Goal: Register for event/course

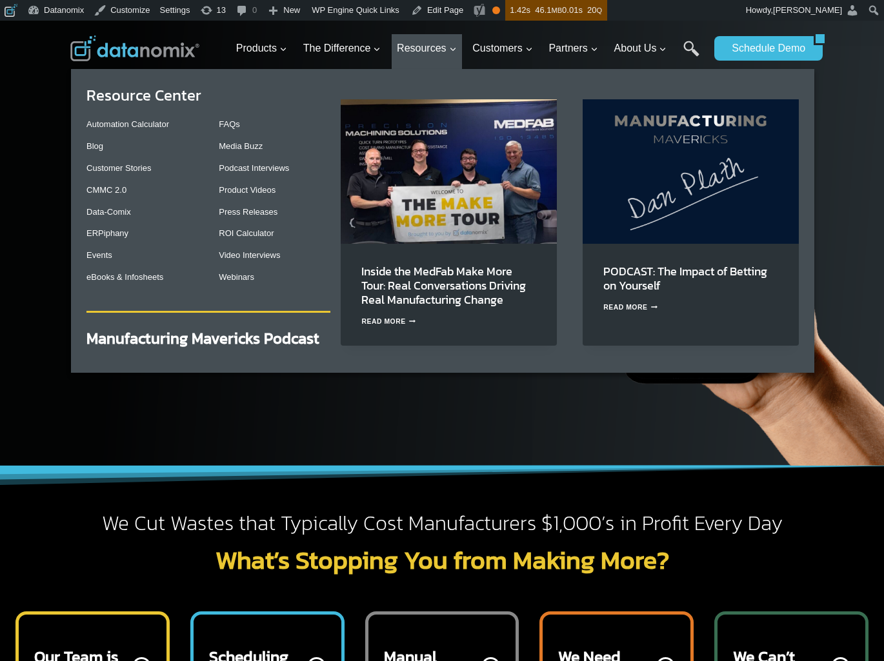
click at [235, 284] on div "FAQs Media Buzz Podcast Interviews Product Videos Press Releases ROI Calculator…" at bounding box center [275, 201] width 112 height 183
click at [235, 279] on link "Webinars" at bounding box center [236, 277] width 35 height 10
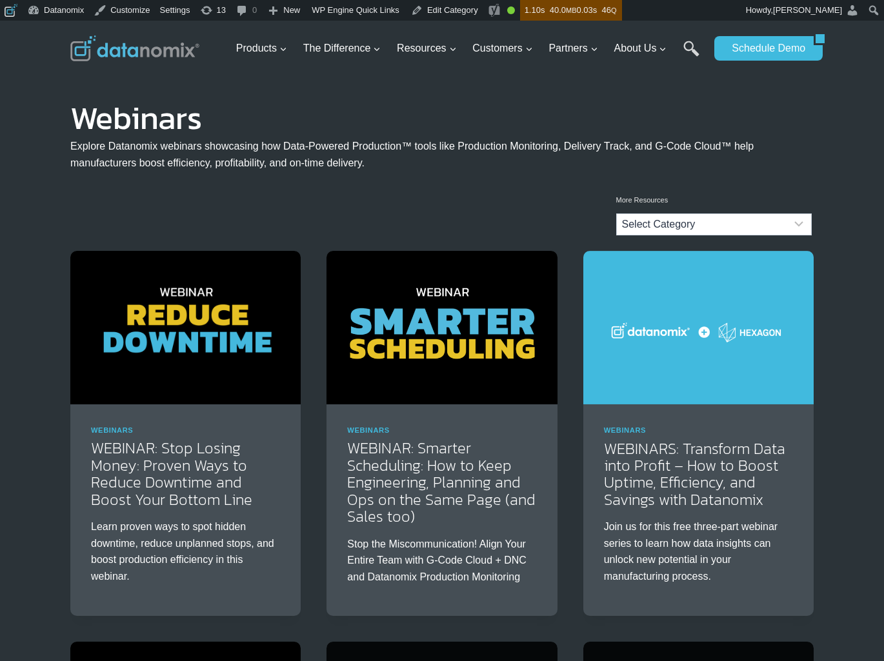
click at [141, 315] on img at bounding box center [185, 327] width 230 height 153
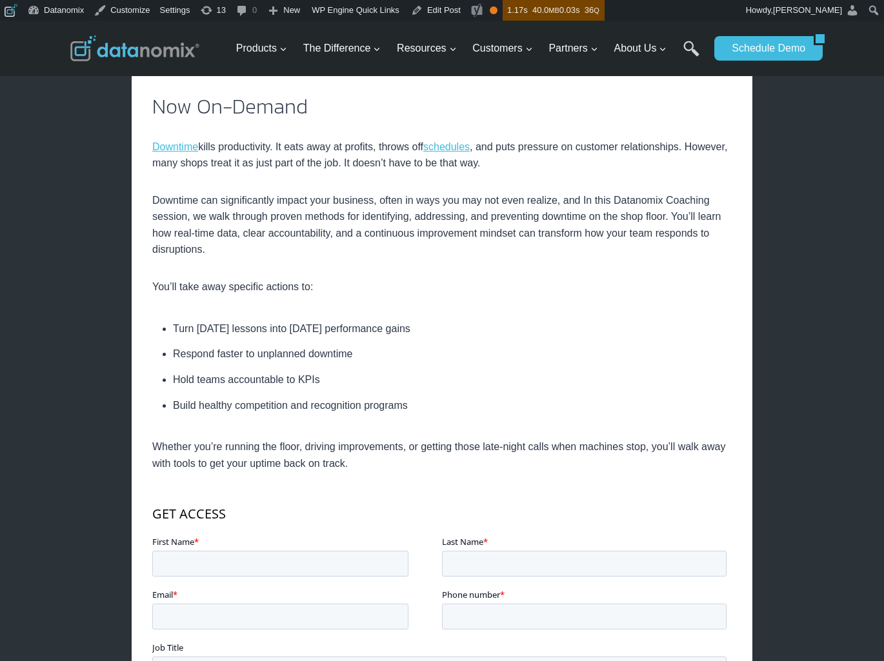
scroll to position [571, 0]
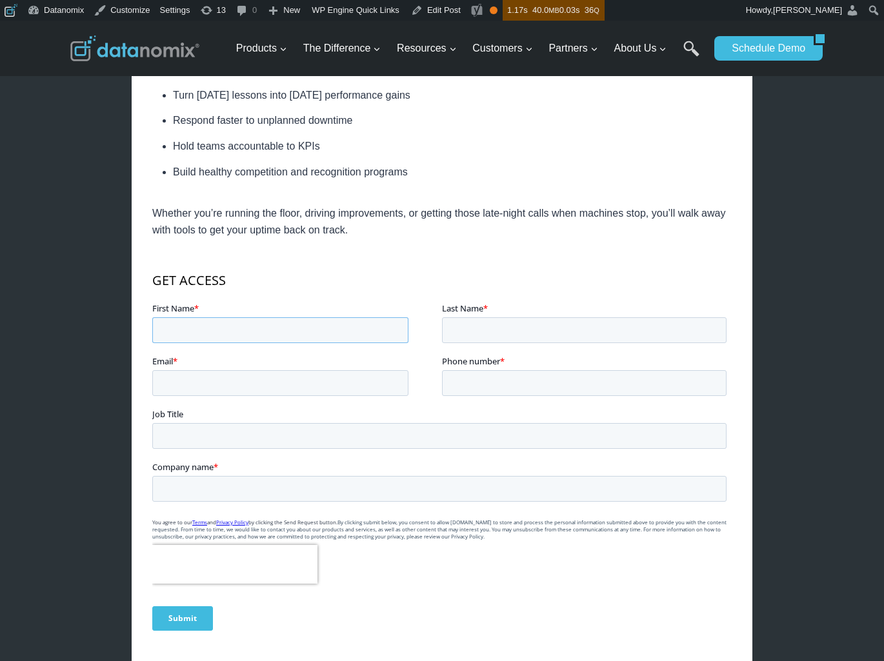
click at [244, 328] on input "First Name *" at bounding box center [280, 330] width 256 height 26
type input "lisa"
type input "saundrs"
type input "lsaunders@datnaomix.io"
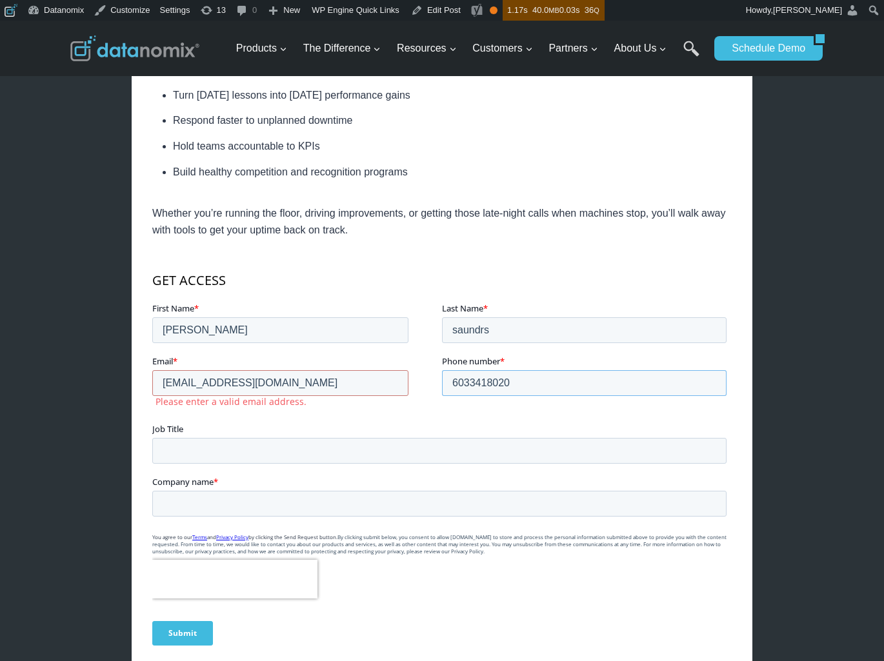
type input "6033418020"
click at [363, 385] on input "lsaunders@datnaomix.io" at bounding box center [280, 383] width 256 height 26
drag, startPoint x: 159, startPoint y: 384, endPoint x: 144, endPoint y: 384, distance: 15.5
click html "GET ACCESS First Name * lisa Last Name * saundrs Email * lsaunders@datnaomix.io…"
click at [299, 385] on input "lsaunders@datnaomix.io" at bounding box center [280, 383] width 256 height 26
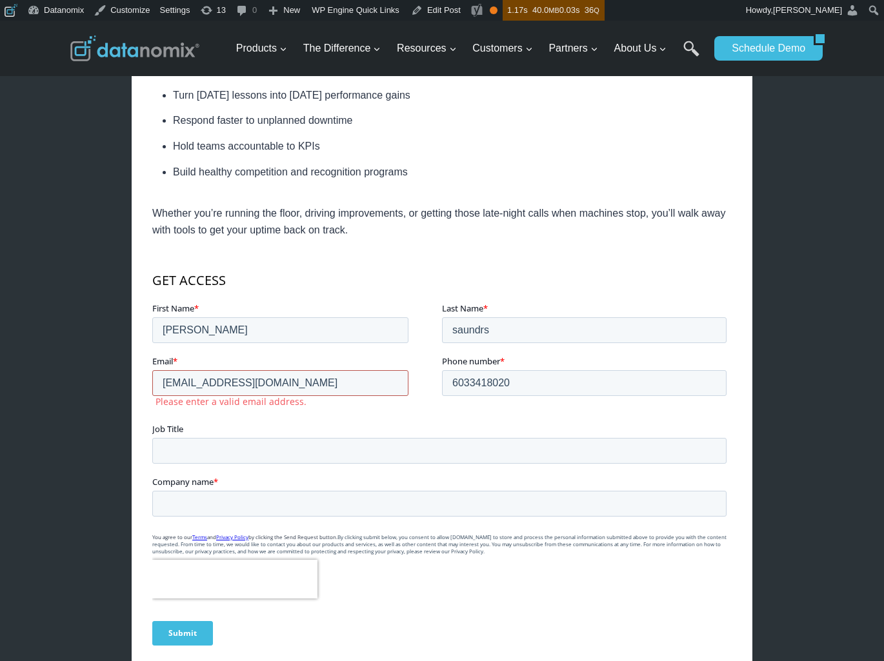
drag, startPoint x: 299, startPoint y: 388, endPoint x: 233, endPoint y: 385, distance: 65.9
click at [233, 385] on input "lsaunders@datnaomix.io" at bounding box center [280, 383] width 256 height 26
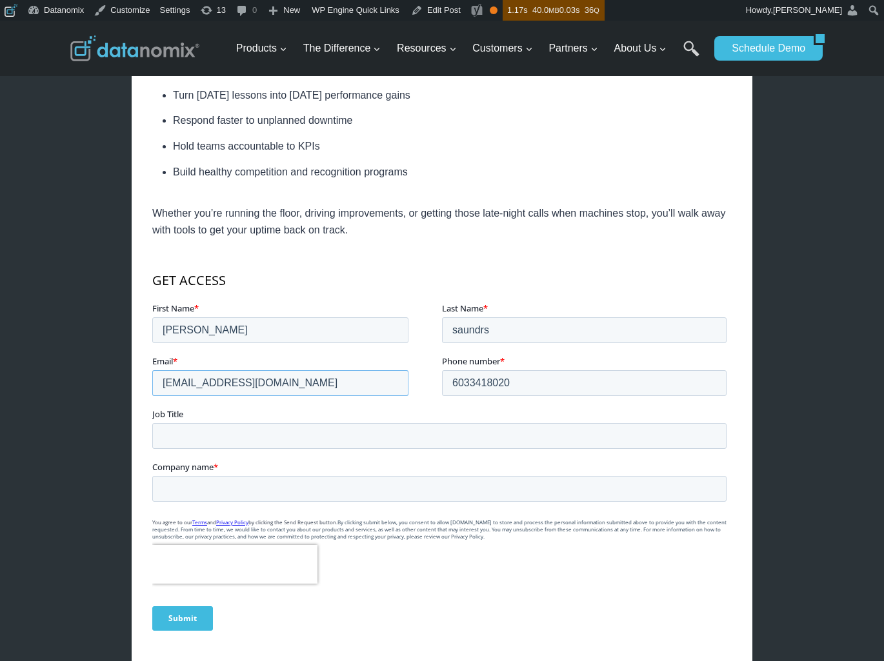
type input "lsaunders@datanomix.io"
click at [481, 330] on input "saundrs" at bounding box center [584, 330] width 284 height 26
type input "saunders"
click at [472, 433] on input "Job Title" at bounding box center [439, 436] width 574 height 26
type input "marketing"
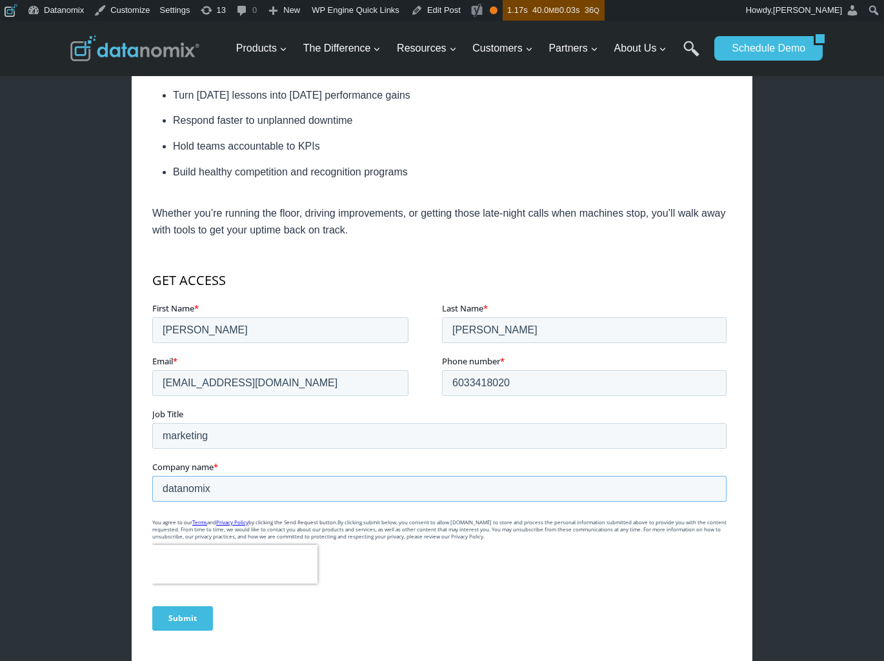
type input "datanomix"
click at [169, 620] on input "Submit" at bounding box center [182, 618] width 61 height 25
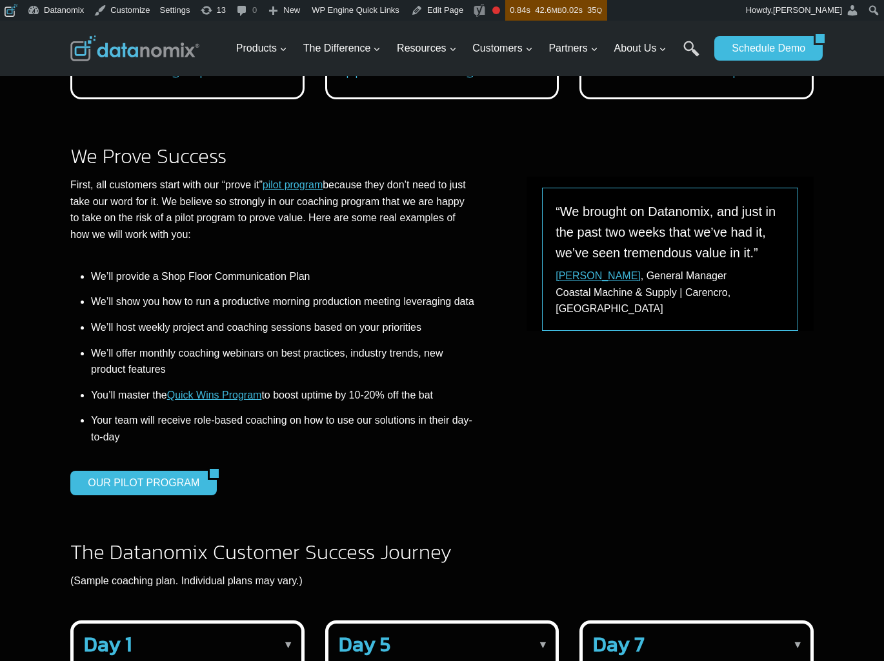
scroll to position [1438, 0]
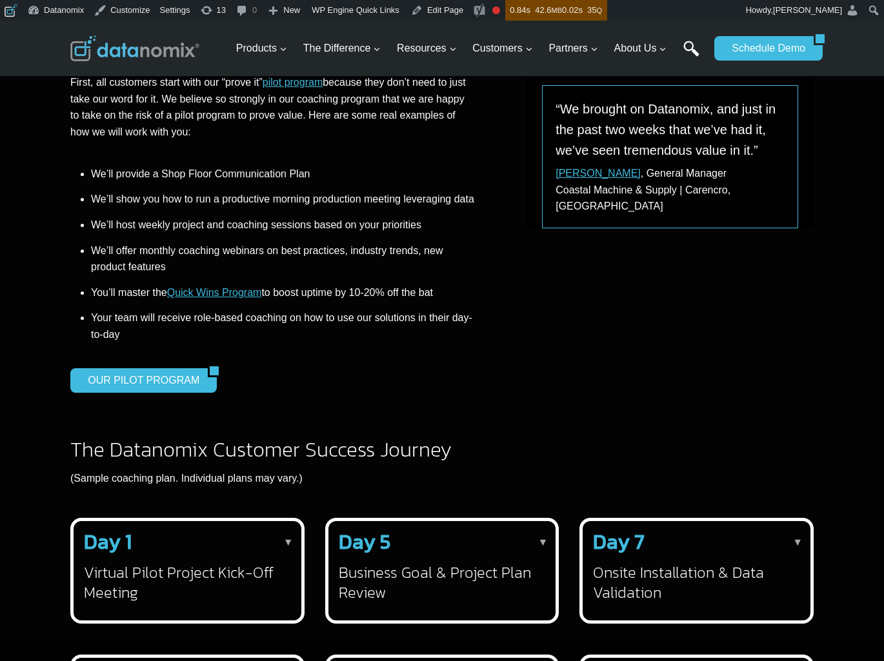
click at [689, 46] on link "Search" at bounding box center [691, 55] width 16 height 29
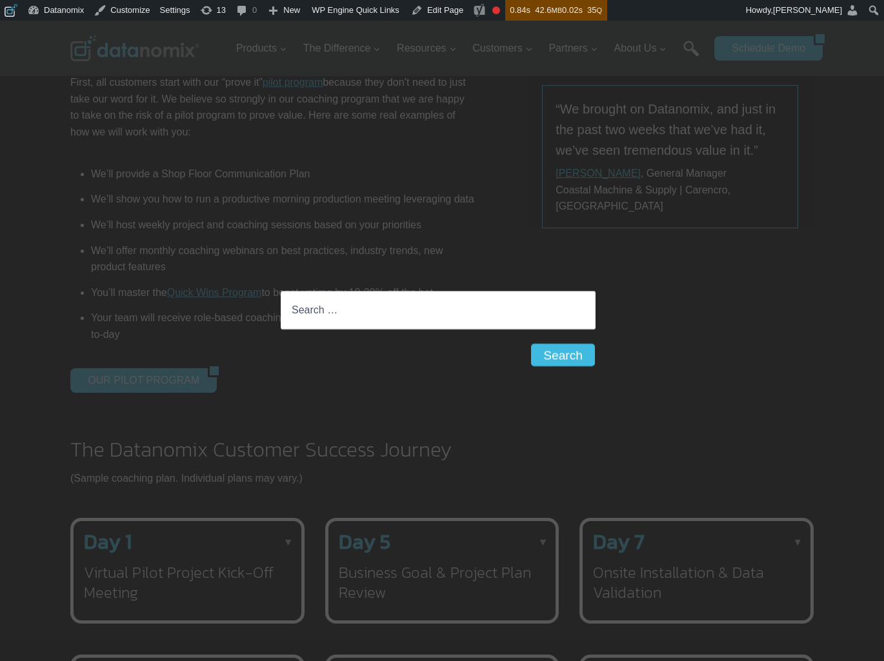
click at [372, 307] on input "Search for:" at bounding box center [438, 310] width 315 height 39
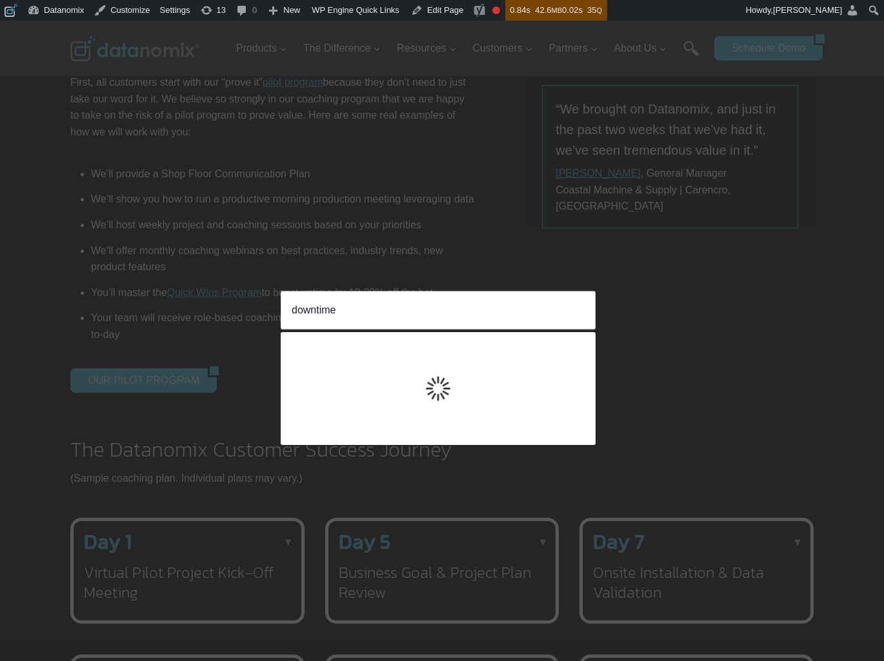
type input "downtime"
click input "Search" at bounding box center [0, 0] width 0 height 0
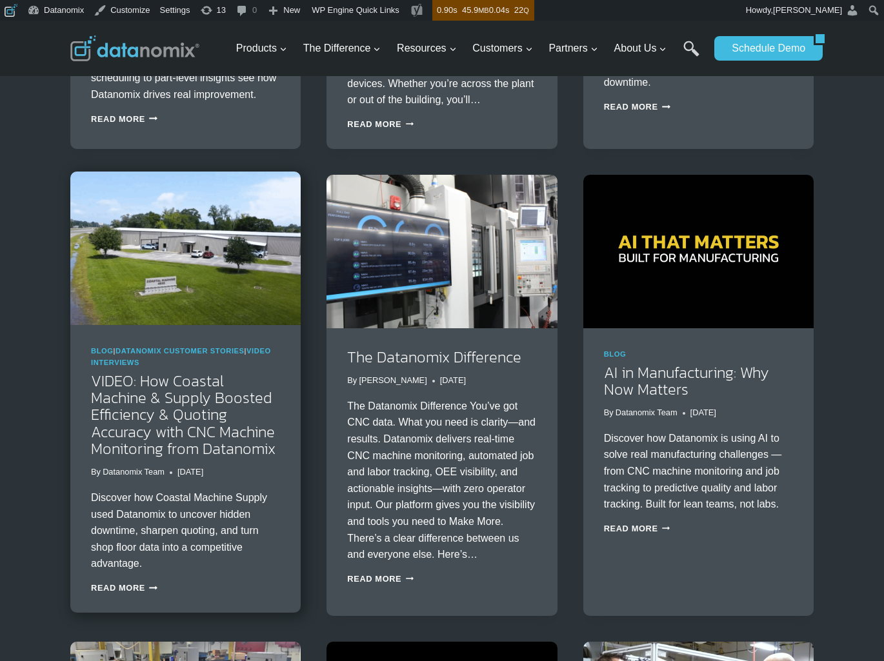
scroll to position [1046, 0]
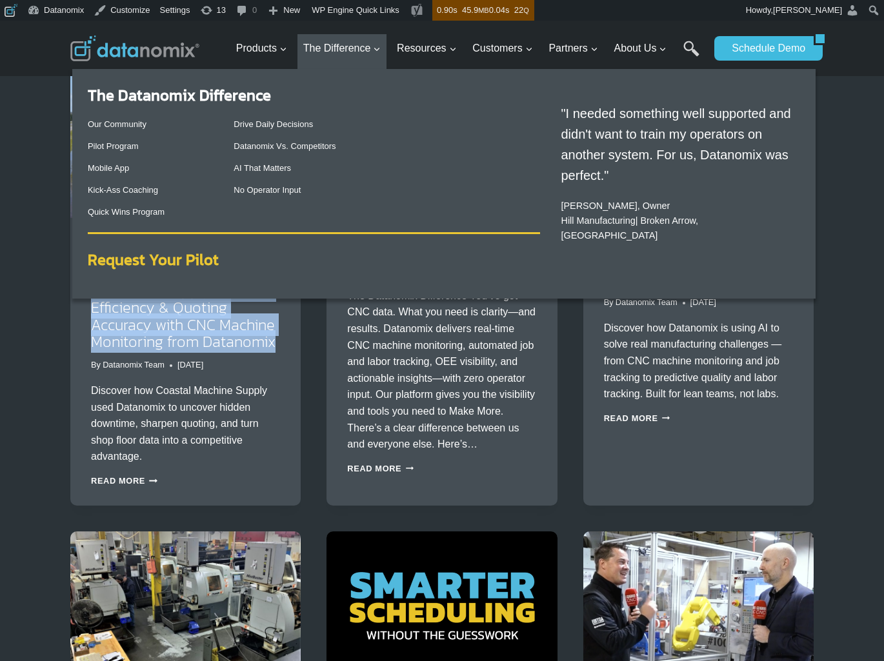
click at [180, 261] on strong "Request Your Pilot" at bounding box center [153, 259] width 131 height 23
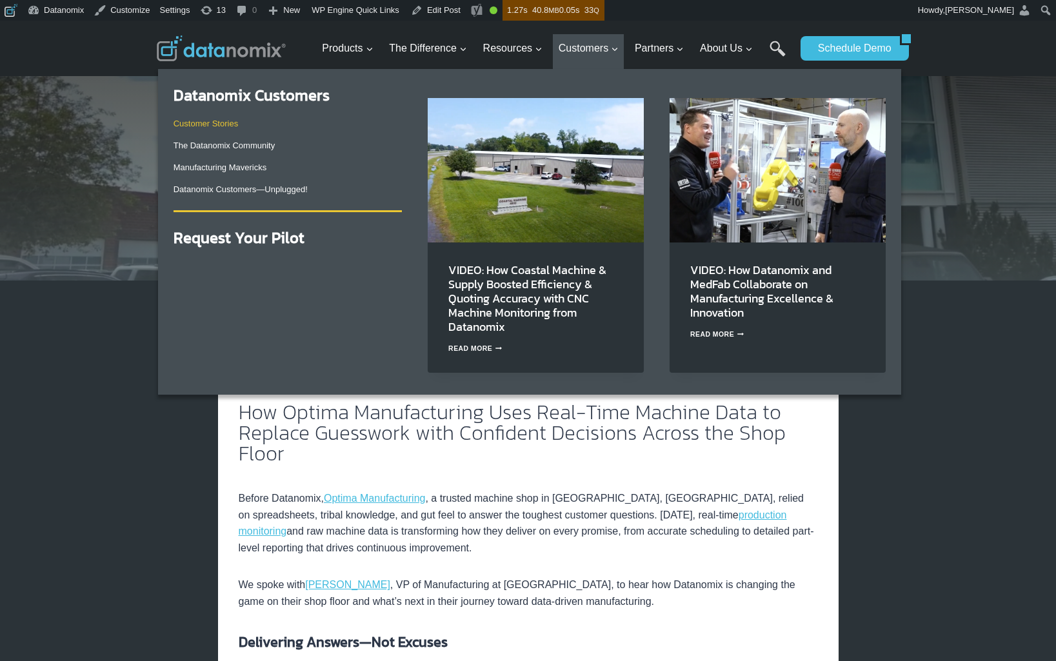
click at [227, 126] on link "Customer Stories" at bounding box center [205, 124] width 64 height 10
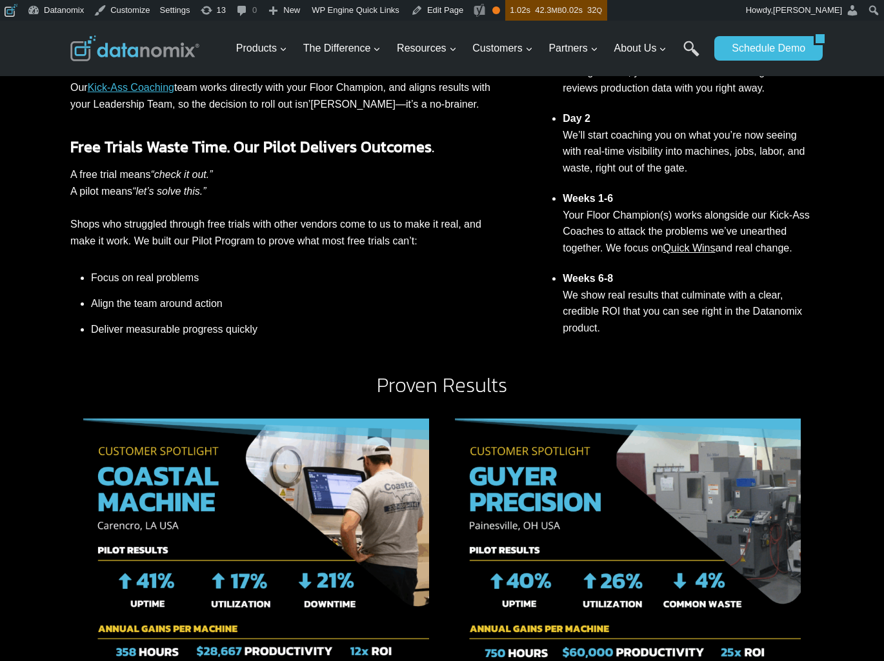
scroll to position [299, 0]
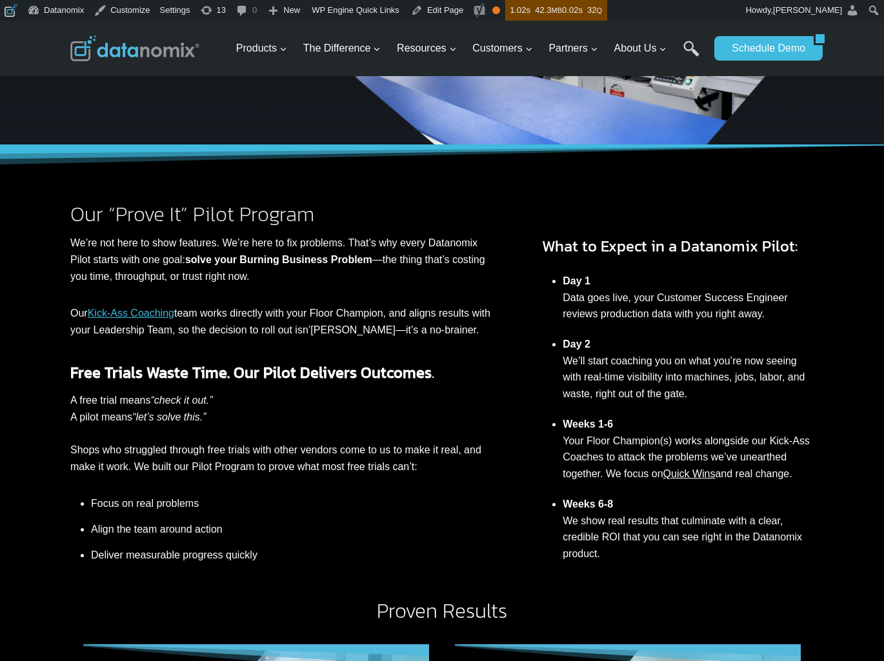
click at [798, 410] on li "Weeks 1-6 Your Floor Champion(s) works alongside our Kick-Ass Coaches to attack…" at bounding box center [687, 449] width 251 height 80
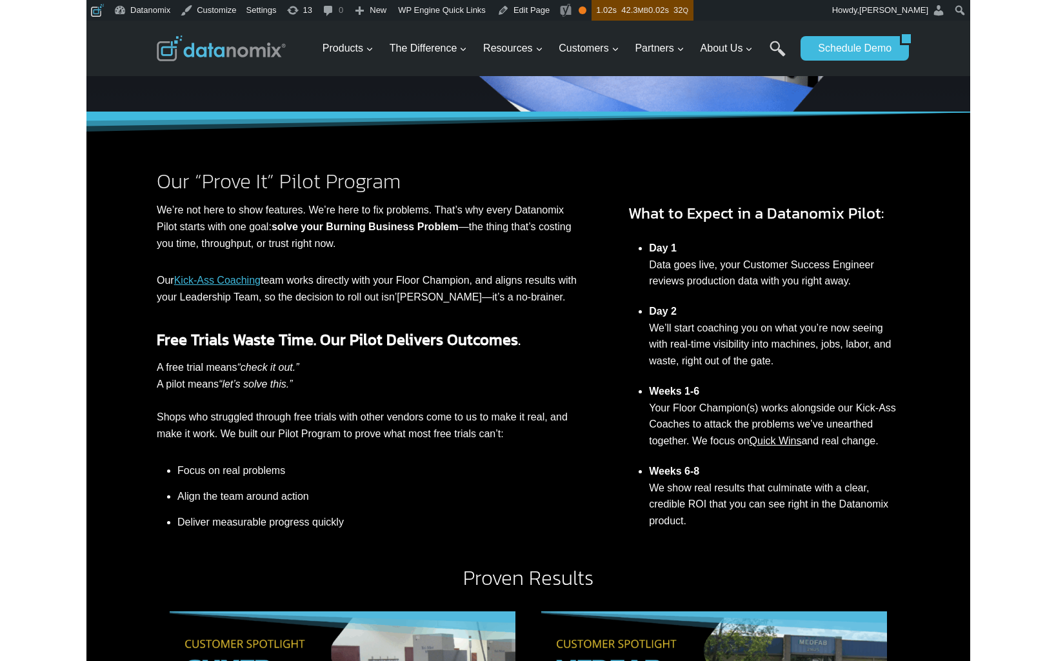
scroll to position [333, 0]
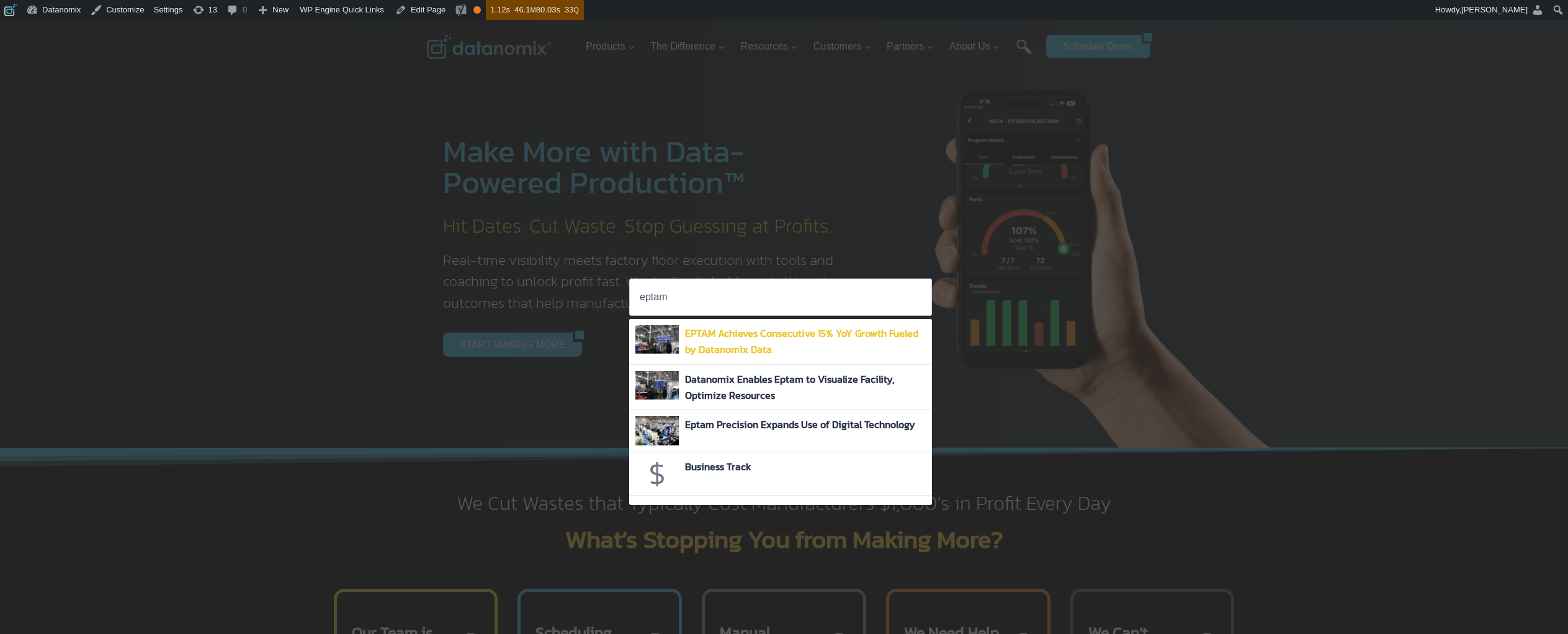
type input "eptam"
click at [699, 330] on link "EPTAM Achieves Consecutive 15% YoY Growth Fueled by Datanomix Data" at bounding box center [801, 342] width 233 height 31
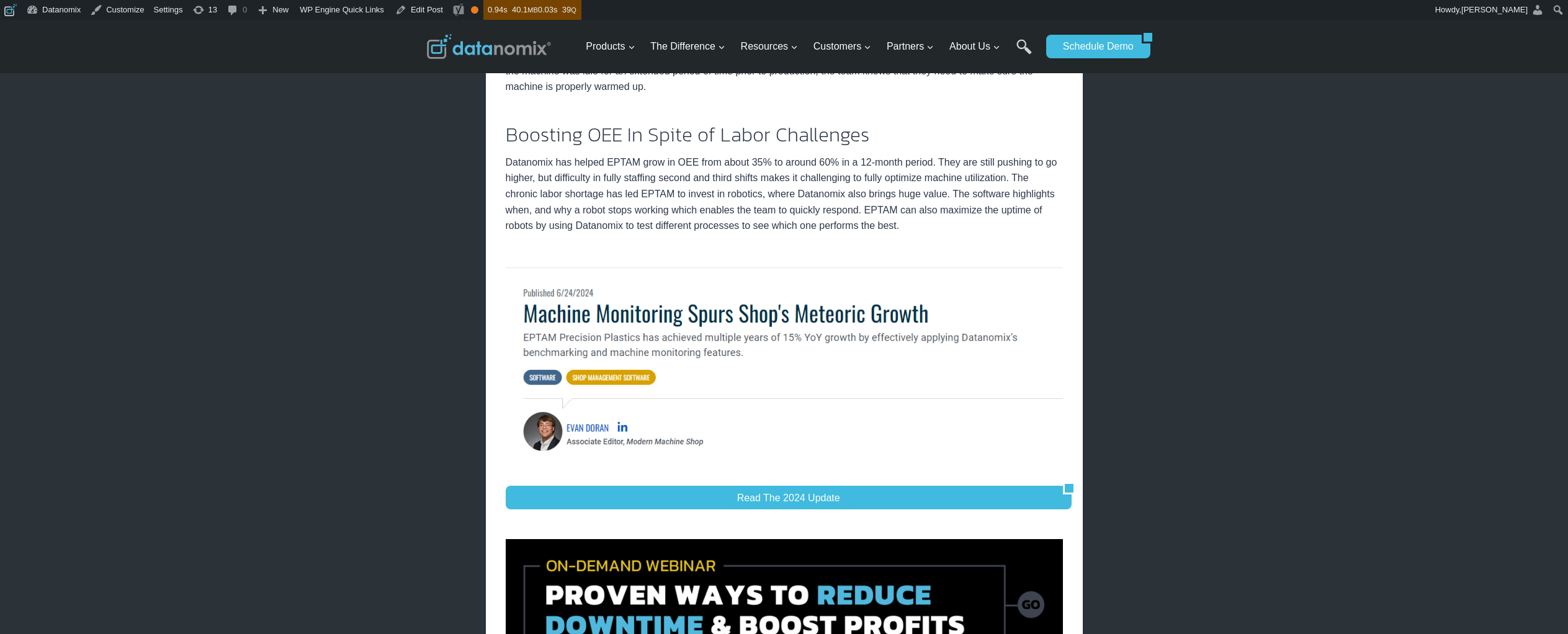
scroll to position [444, 0]
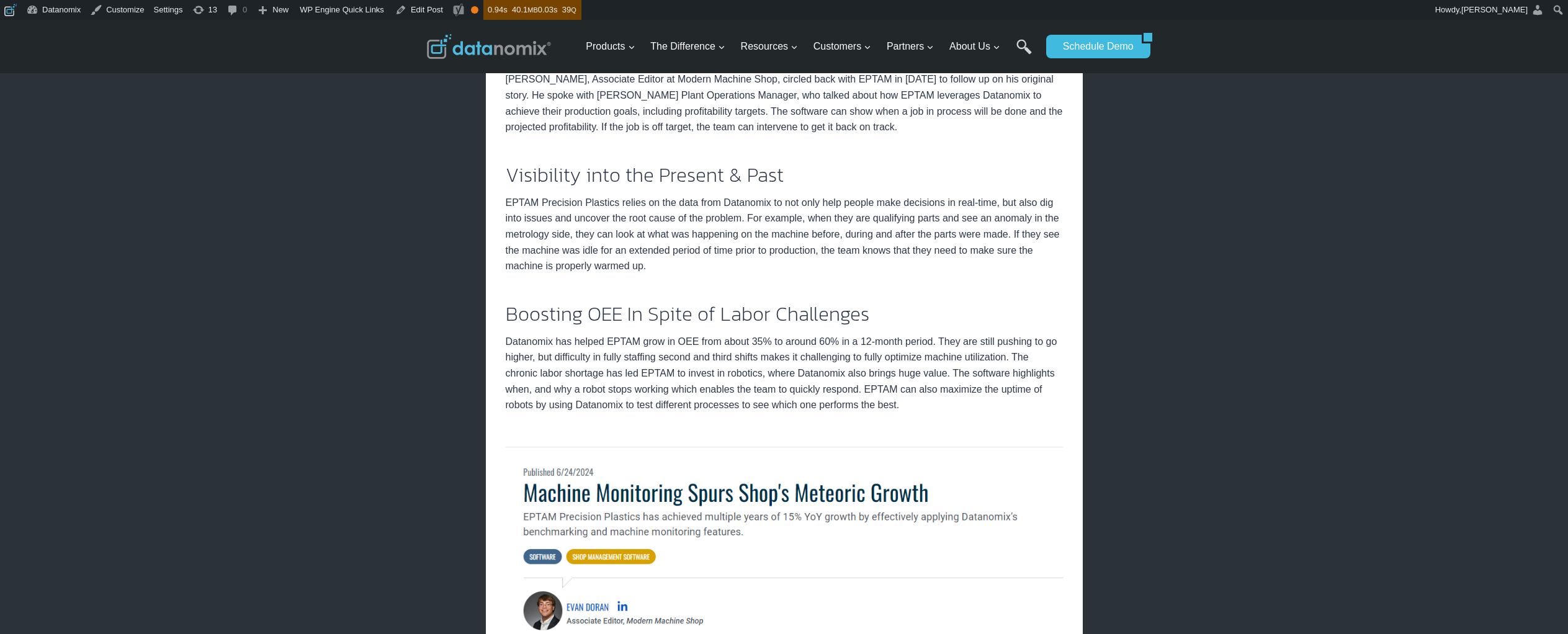
click at [811, 474] on img at bounding box center [784, 542] width 557 height 198
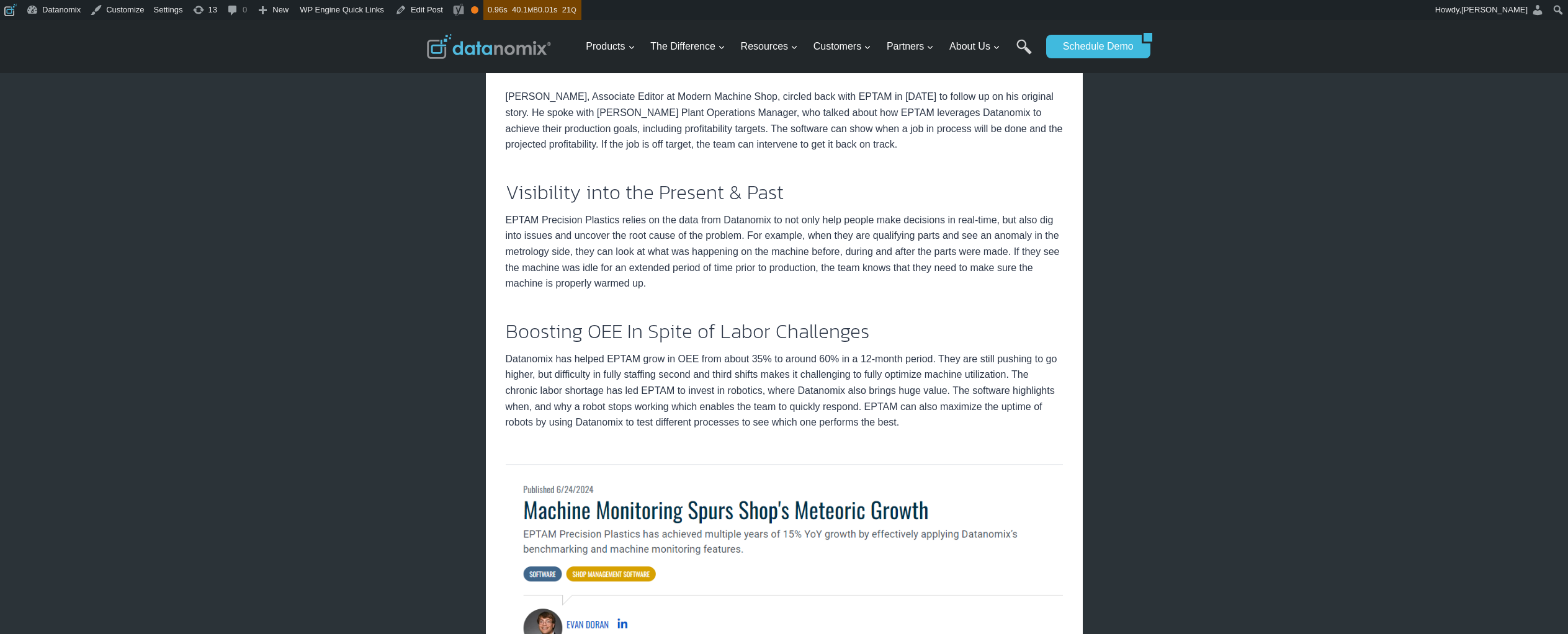
click at [976, 384] on p "Datanomix has helped EPTAM grow in OEE from about 35% to around 60% in a 12-mon…" at bounding box center [784, 391] width 557 height 80
drag, startPoint x: 1341, startPoint y: 339, endPoint x: 1314, endPoint y: 342, distance: 27.2
click at [1339, 340] on div "× Home / Datanomix Customer Stories / EPTAM Achieves Consecutive 15% YoY Growth…" at bounding box center [784, 524] width 1568 height 1862
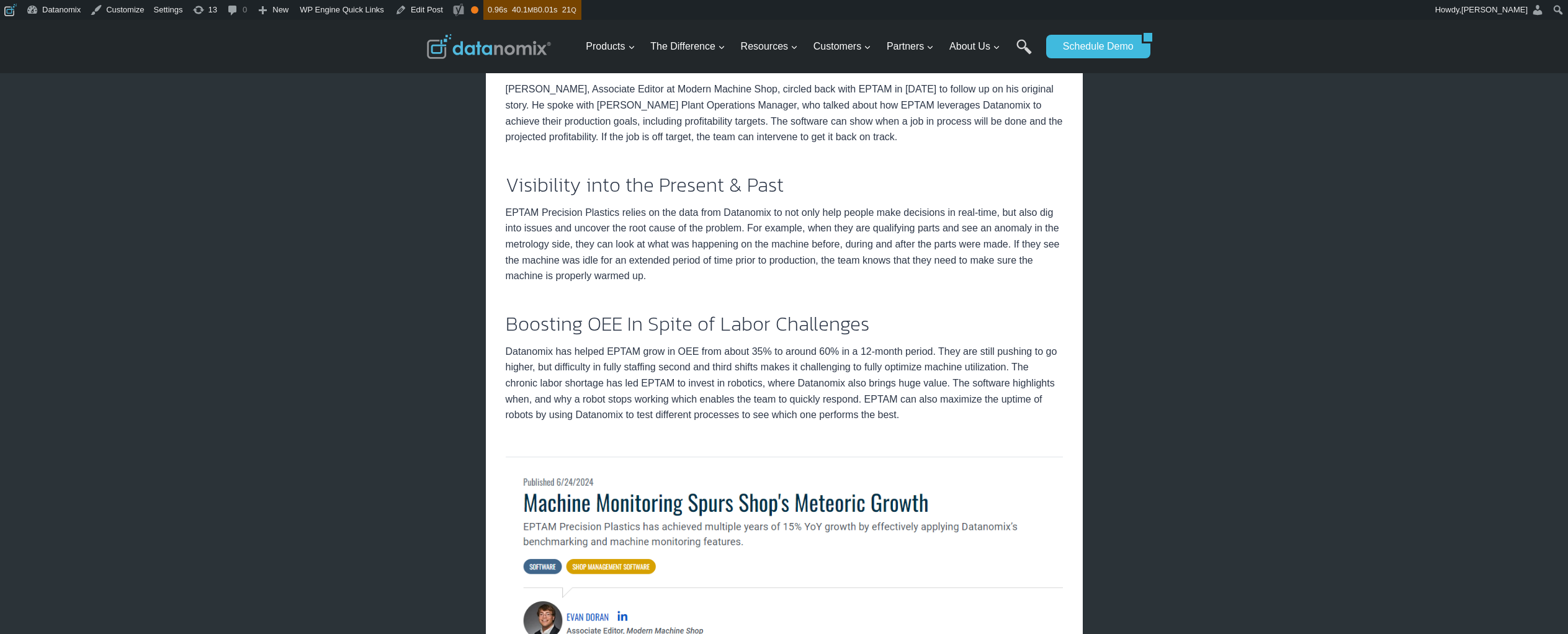
click at [716, 359] on p "Datanomix has helped EPTAM grow in OEE from about 35% to around 60% in a 12-mon…" at bounding box center [784, 383] width 557 height 80
click at [721, 404] on p "Datanomix has helped EPTAM grow in OEE from about 35% to around 60% in a 12-mon…" at bounding box center [784, 383] width 557 height 80
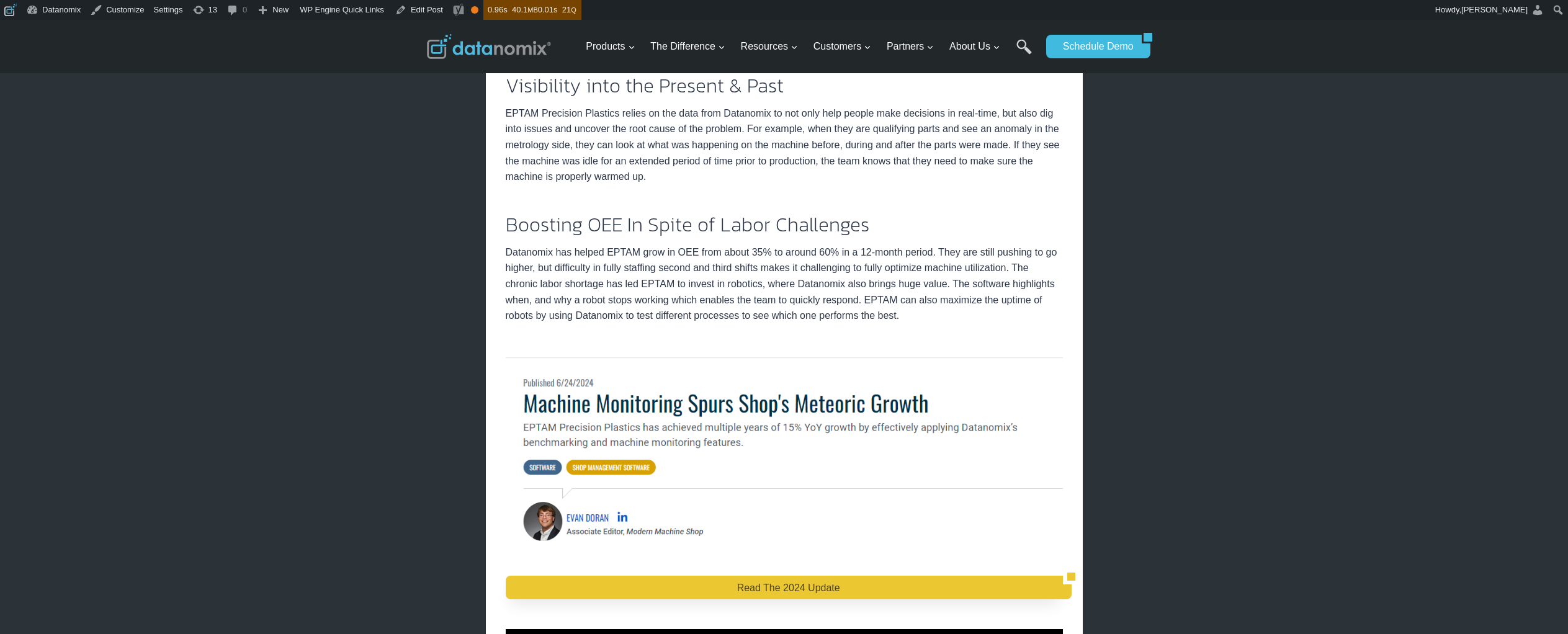
scroll to position [443, 0]
